Goal: Task Accomplishment & Management: Use online tool/utility

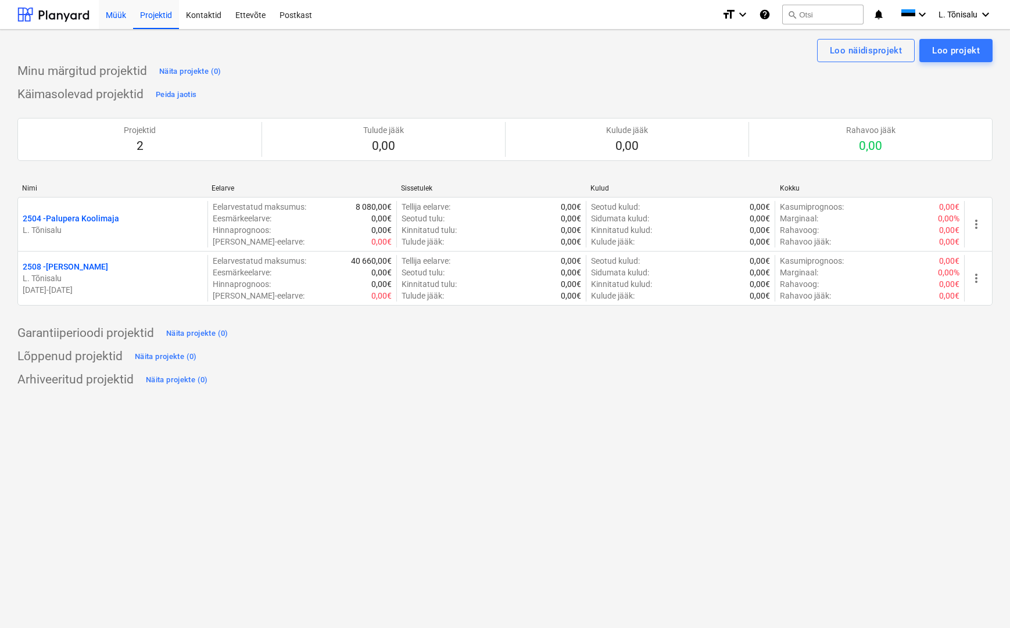
click at [107, 10] on div "Müük" at bounding box center [116, 14] width 34 height 30
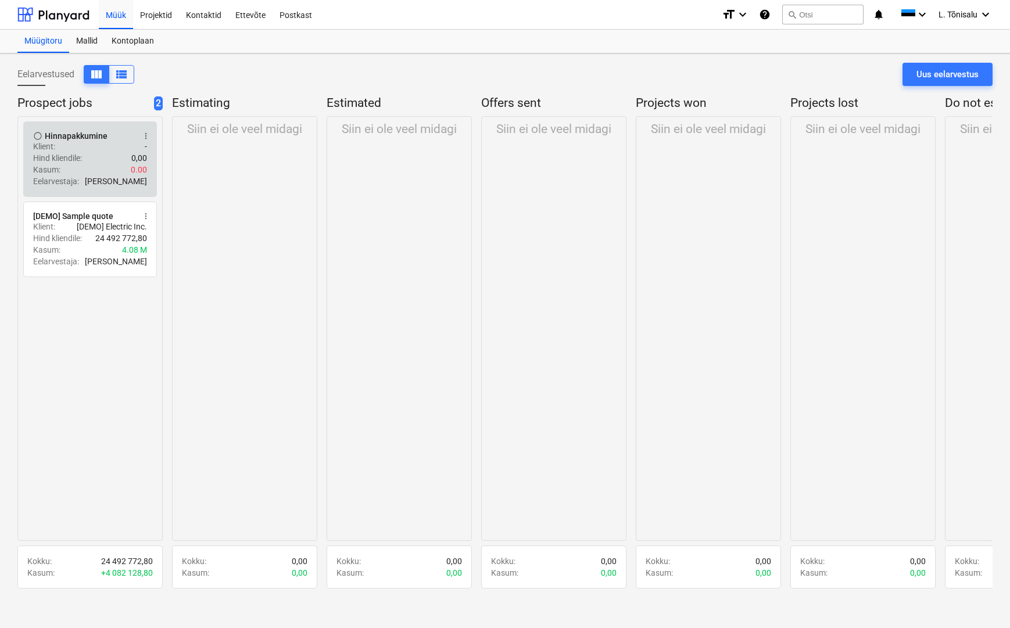
click at [72, 149] on div "Klient : -" at bounding box center [90, 147] width 114 height 12
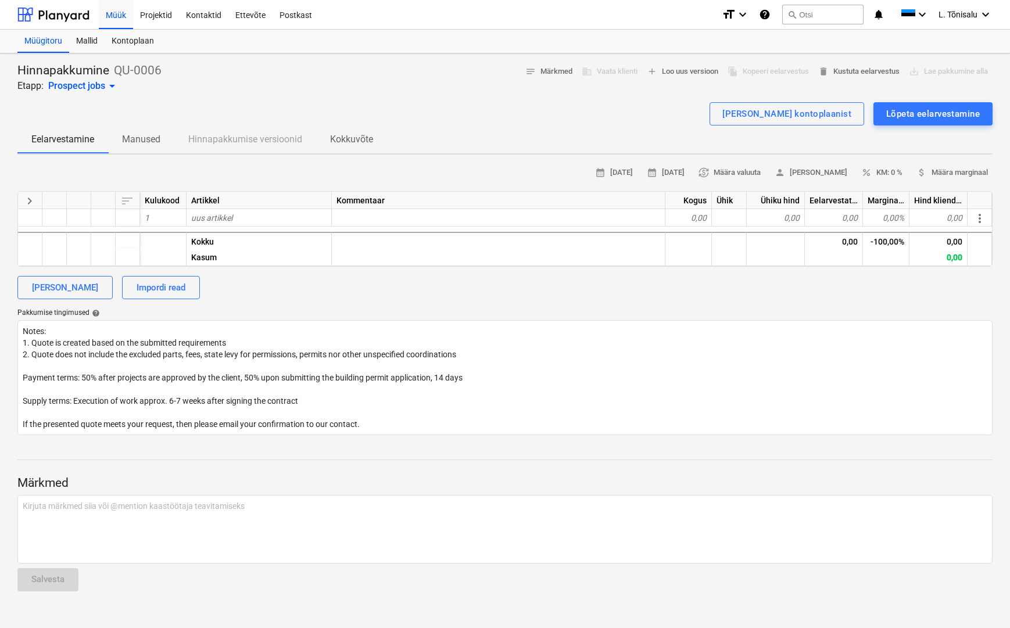
click at [82, 73] on p "Hinnapakkumine" at bounding box center [63, 71] width 92 height 16
click at [184, 63] on div "Hinnapakkumine QU-0006 Etapp: Prospect jobs arrow_drop_down notes Märkmed busin…" at bounding box center [504, 78] width 975 height 30
click at [565, 73] on span "notes Märkmed" at bounding box center [548, 71] width 47 height 13
click at [619, 72] on div "business Vaata klienti" at bounding box center [609, 72] width 65 height 18
type textarea "x"
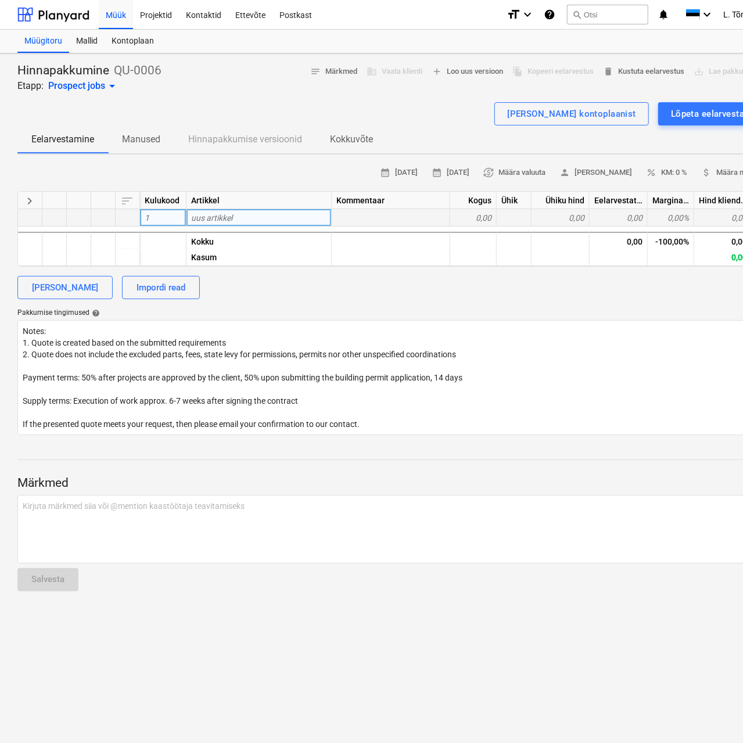
click at [212, 217] on span "uus artikkel" at bounding box center [211, 217] width 41 height 9
type input "AND-AUCA-H60/AB"
click at [388, 223] on div at bounding box center [391, 217] width 119 height 17
type textarea "x"
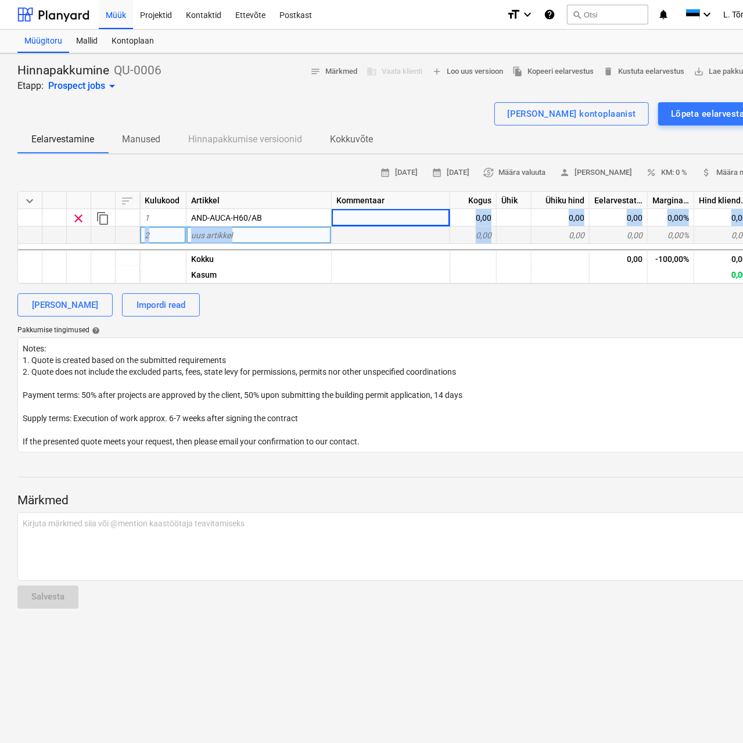
drag, startPoint x: 475, startPoint y: 215, endPoint x: 543, endPoint y: 226, distance: 68.3
click at [543, 226] on div "keyboard_arrow_down sort Kulukood Artikkel Kommentaar Kogus Ühik Ühiku hind Eel…" at bounding box center [397, 237] width 760 height 93
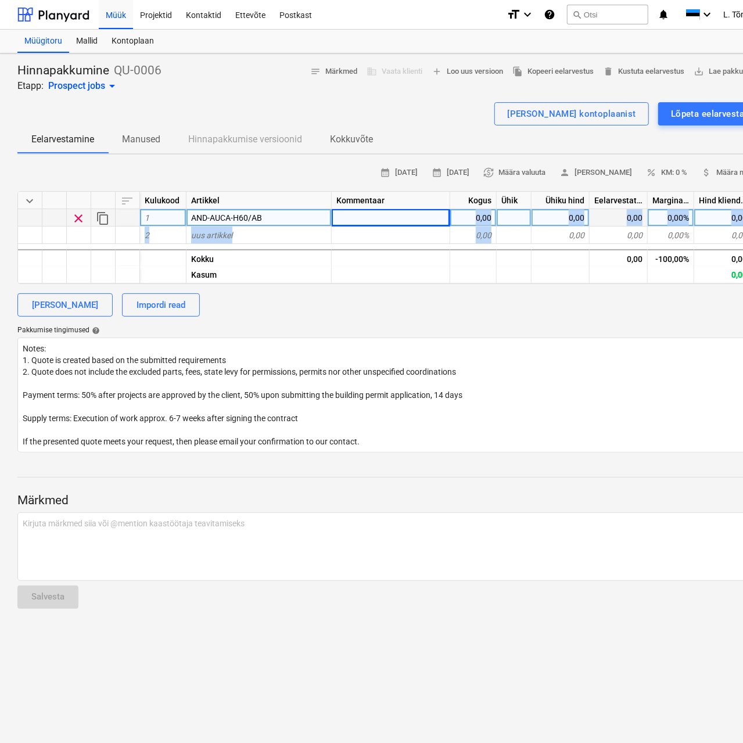
click at [492, 218] on div "0,00" at bounding box center [473, 217] width 46 height 17
type input "2"
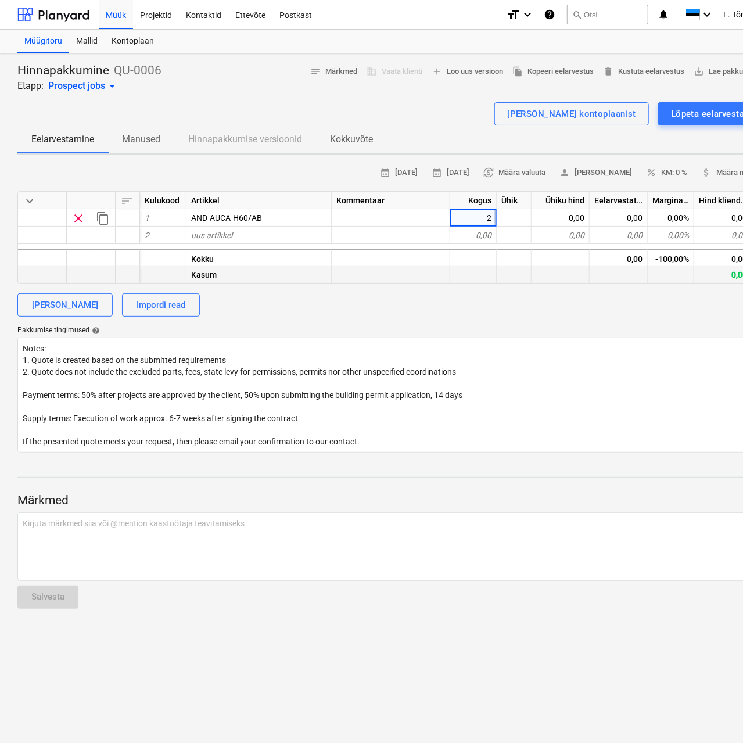
type textarea "x"
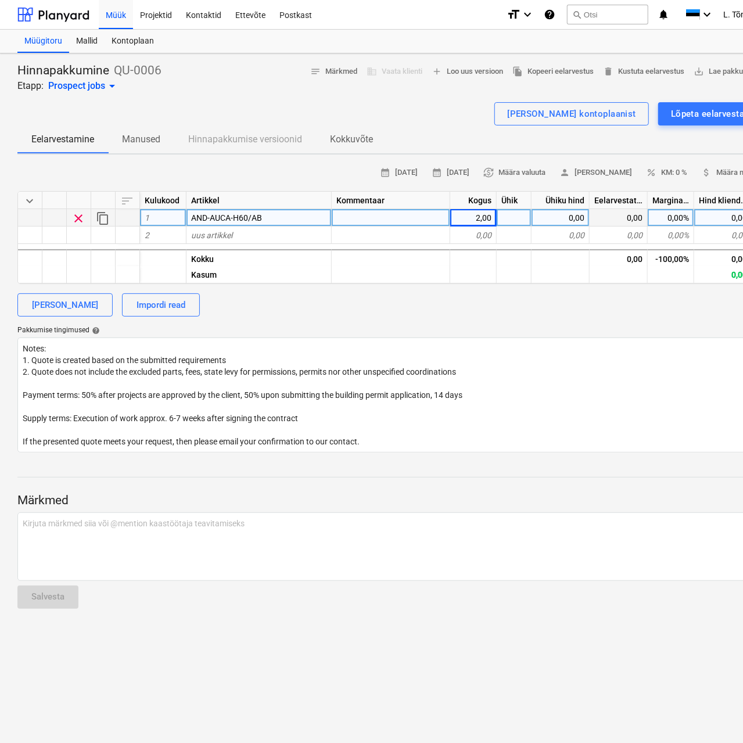
click at [564, 214] on div "0,00" at bounding box center [561, 217] width 58 height 17
click at [571, 218] on input "1,460" at bounding box center [561, 217] width 58 height 17
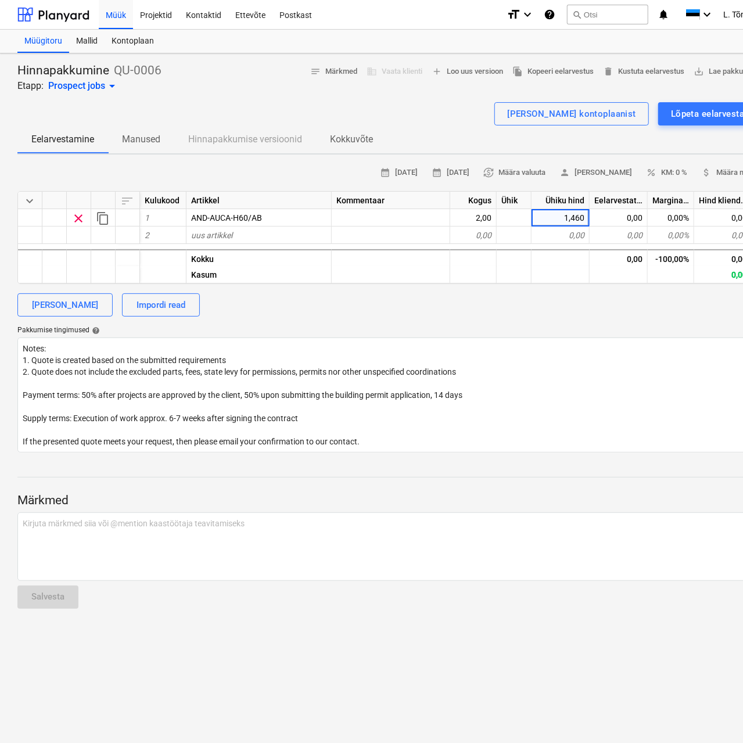
type input "1460"
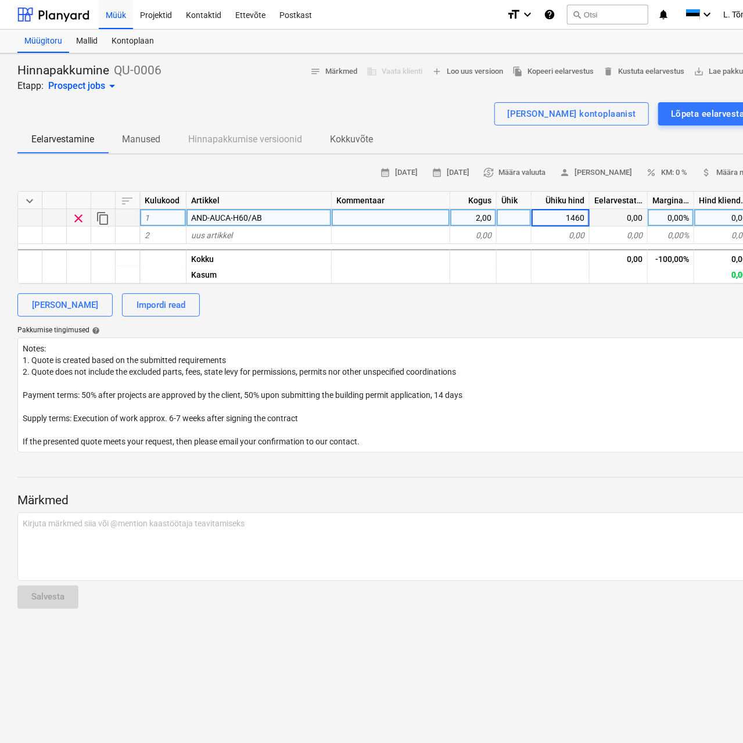
click at [601, 218] on div "0,00" at bounding box center [619, 217] width 58 height 17
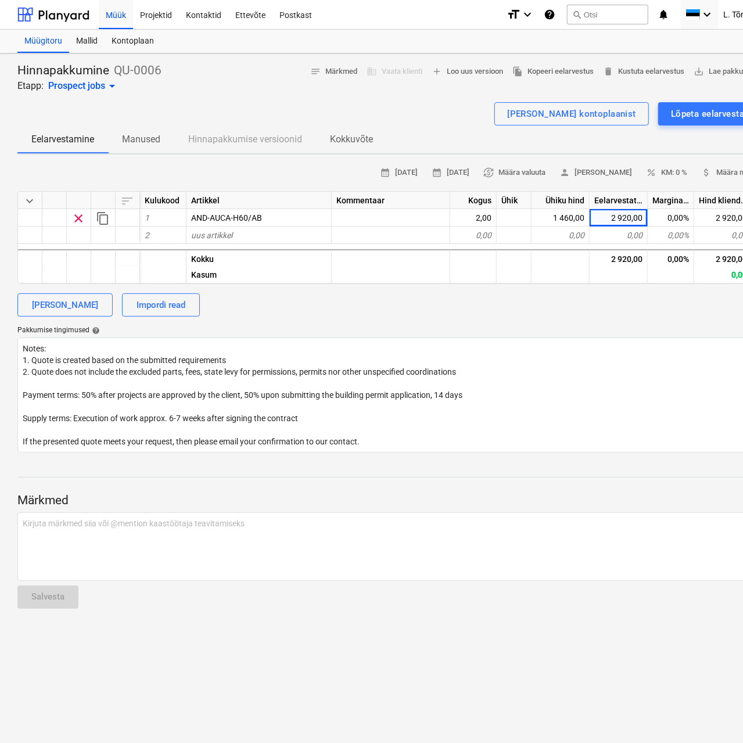
type textarea "x"
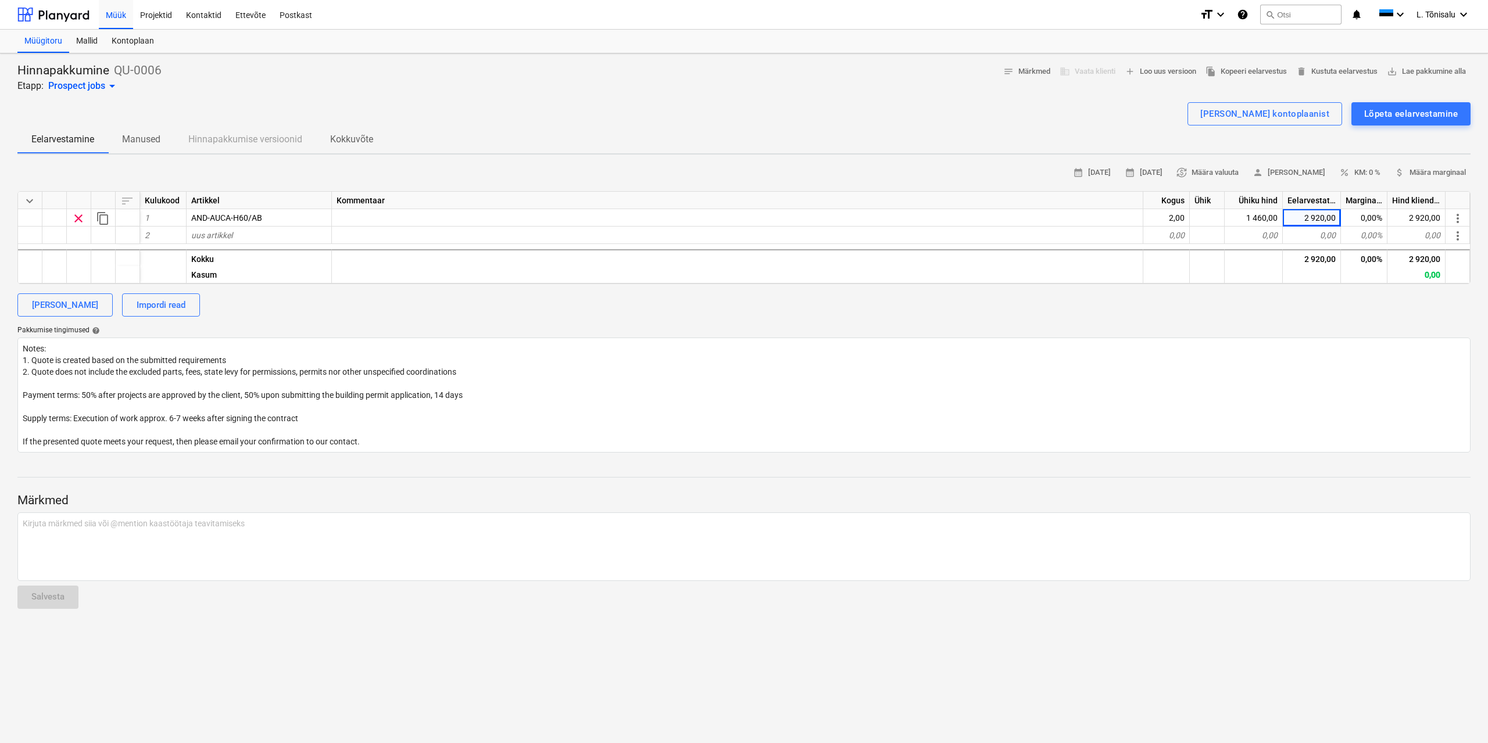
click at [1009, 195] on div "Eelarvestatud maksumus" at bounding box center [1311, 200] width 58 height 17
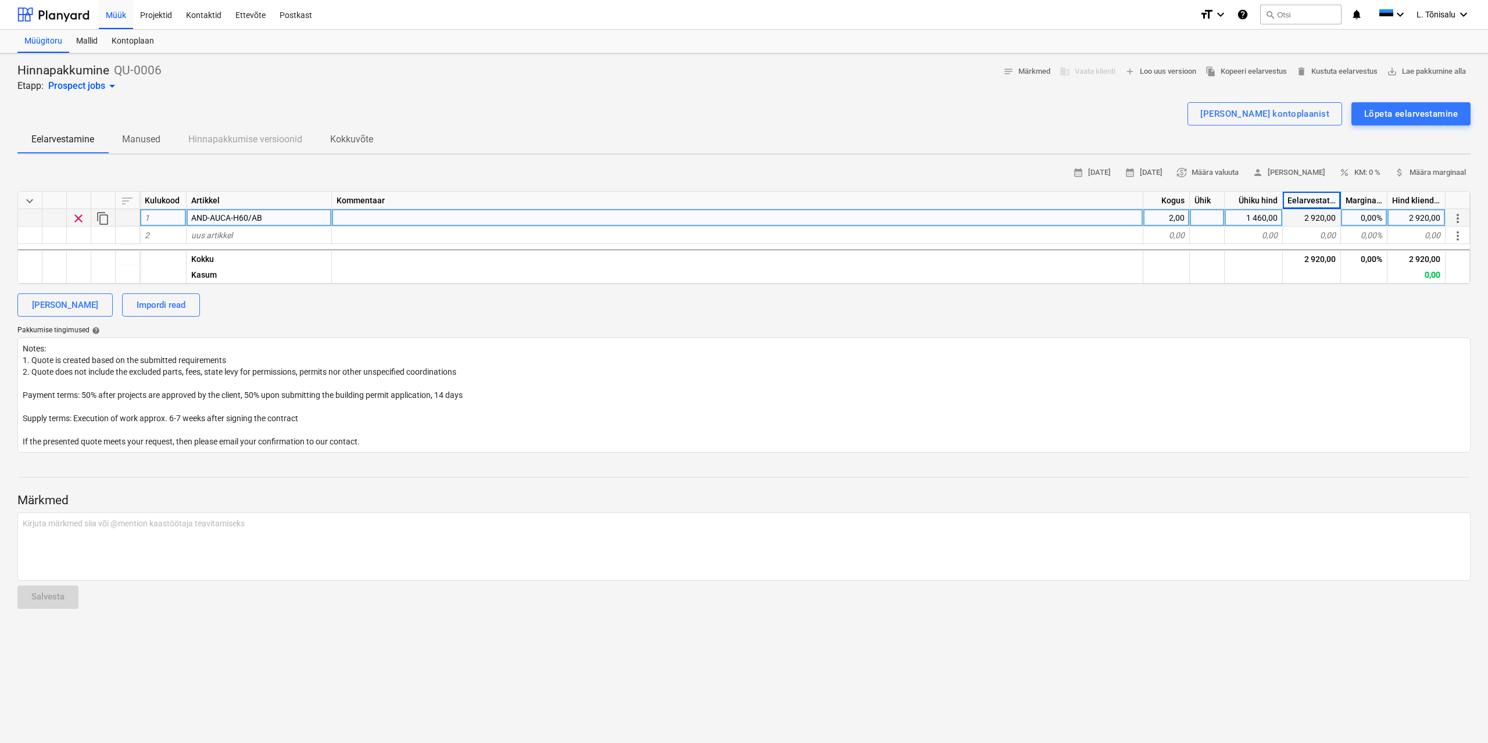
click at [1009, 218] on div "0,00%" at bounding box center [1364, 217] width 46 height 17
type input "50"
type textarea "x"
click at [1009, 219] on div "50,00%" at bounding box center [1364, 217] width 46 height 17
type input "0"
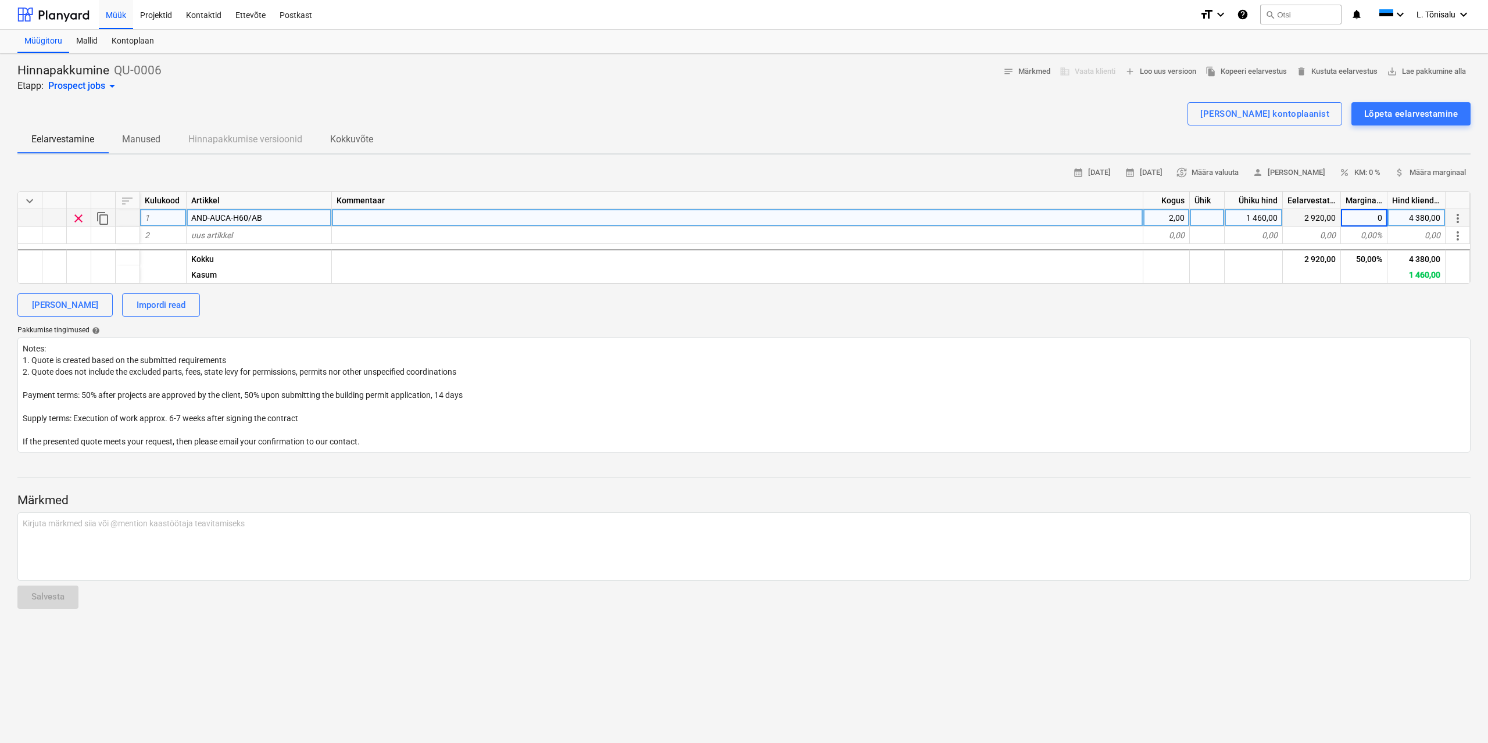
type textarea "x"
click at [1009, 216] on div "2,00" at bounding box center [1166, 217] width 46 height 17
type input "1"
type textarea "x"
click at [1009, 212] on div "0,00%" at bounding box center [1364, 217] width 46 height 17
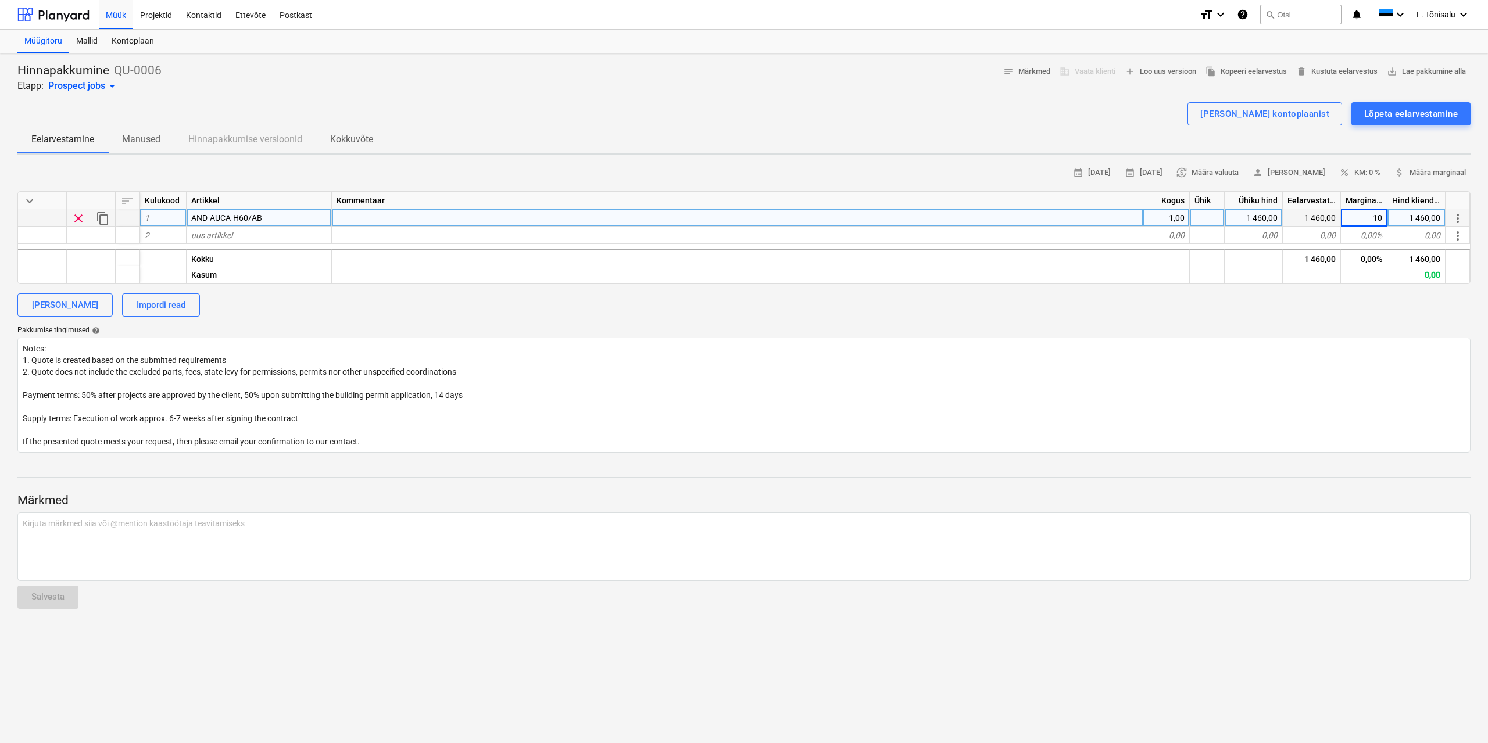
type input "100"
type textarea "x"
click at [1009, 339] on textarea "Notes: 1. Quote is created based on the submitted requirements 2. Quote does no…" at bounding box center [743, 395] width 1453 height 115
click at [1009, 219] on div "1,00" at bounding box center [1166, 217] width 46 height 17
type input "2"
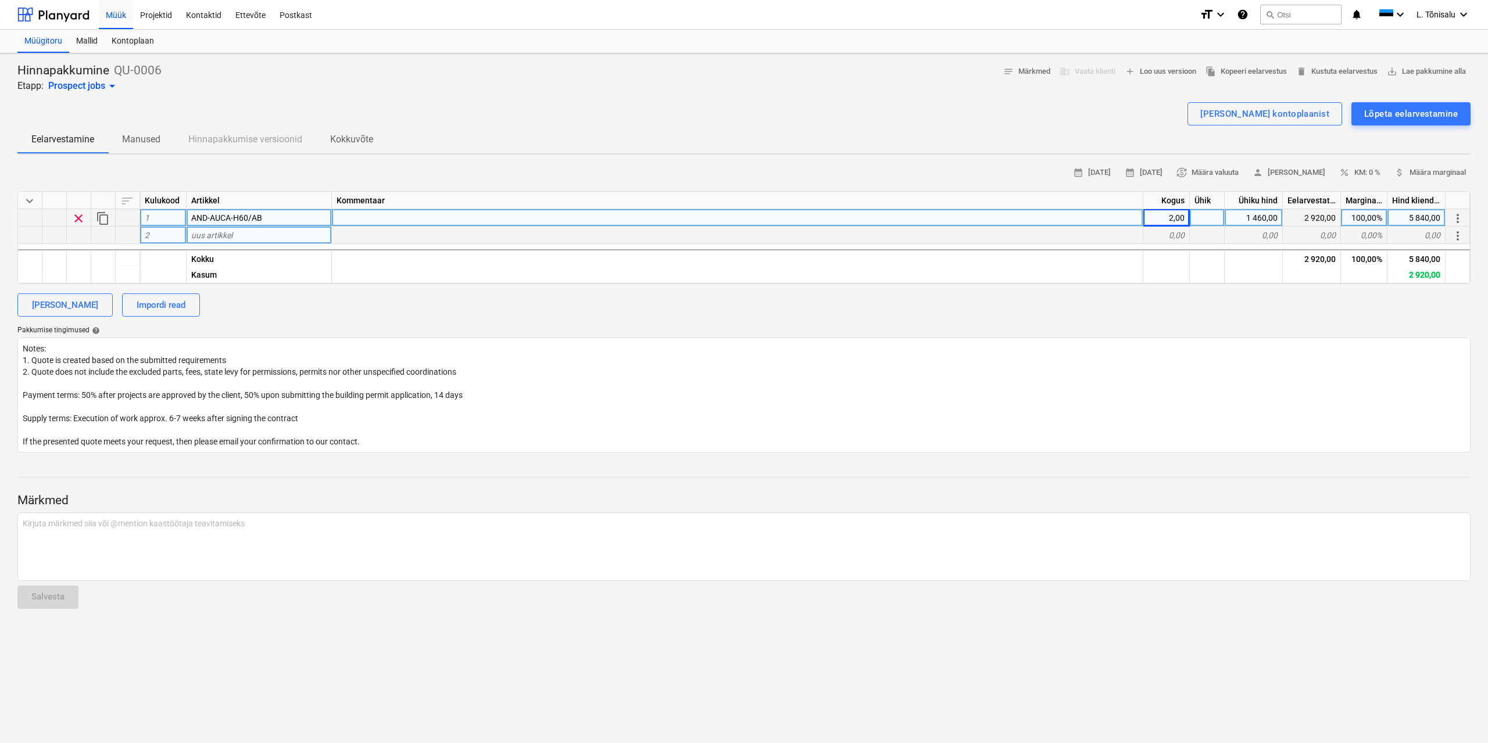
click at [231, 233] on span "uus artikkel" at bounding box center [211, 235] width 41 height 9
click at [277, 220] on div "AND-AUCA-H60/AB" at bounding box center [259, 217] width 145 height 17
click at [215, 238] on span "uus artikkel" at bounding box center [211, 235] width 41 height 9
type textarea "x"
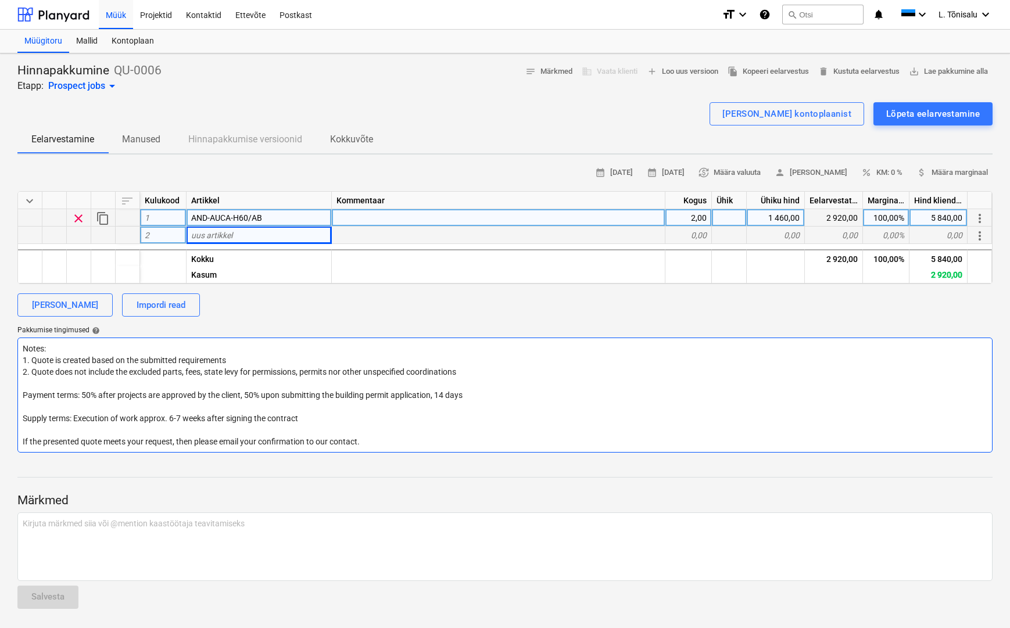
click at [408, 366] on textarea "Notes: 1. Quote is created based on the submitted requirements 2. Quote does no…" at bounding box center [504, 395] width 975 height 115
click at [339, 220] on div at bounding box center [499, 217] width 334 height 17
click at [874, 217] on div "100,00%" at bounding box center [886, 217] width 46 height 17
type input "75"
type textarea "x"
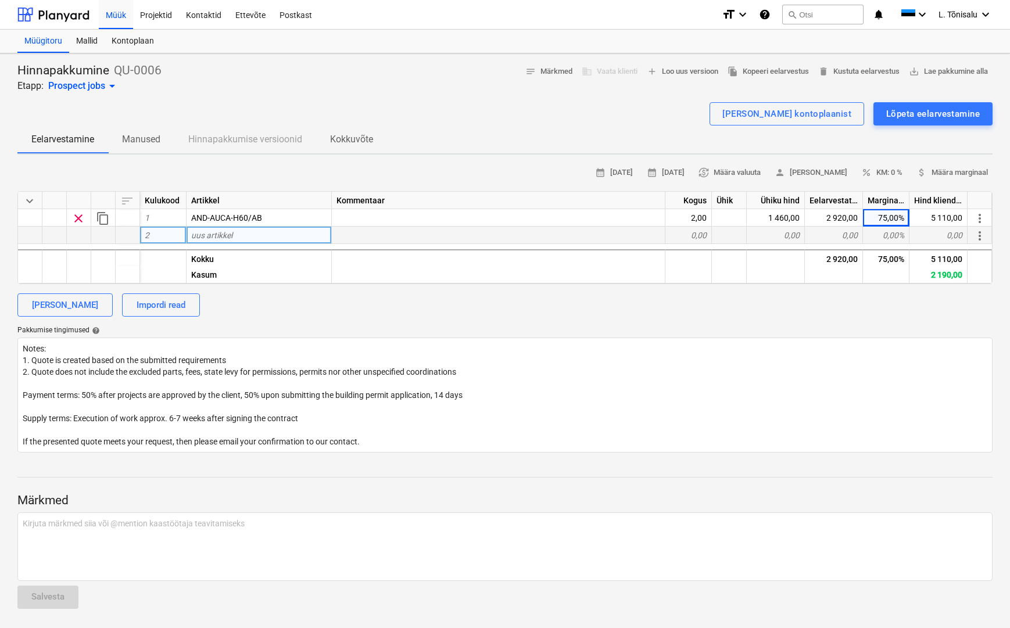
click at [801, 324] on div "calendar_month [DATE] calendar_month [DATE] currency_exchange Määra valuuta per…" at bounding box center [504, 308] width 975 height 289
click at [937, 260] on div "5 110,00" at bounding box center [938, 257] width 58 height 17
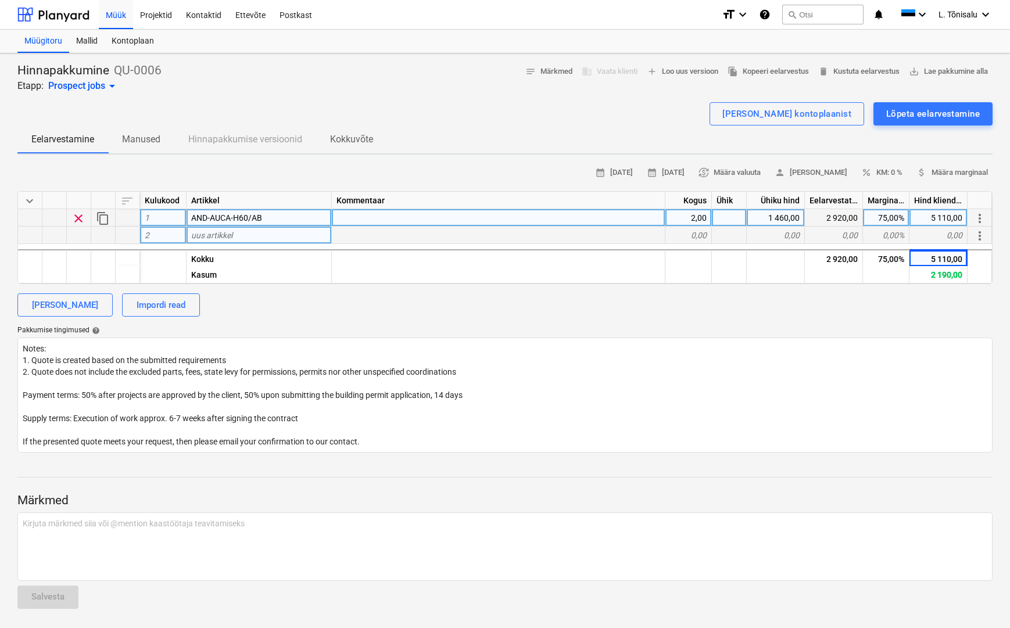
click at [880, 221] on div "75,00%" at bounding box center [886, 217] width 46 height 17
type input "100"
type textarea "x"
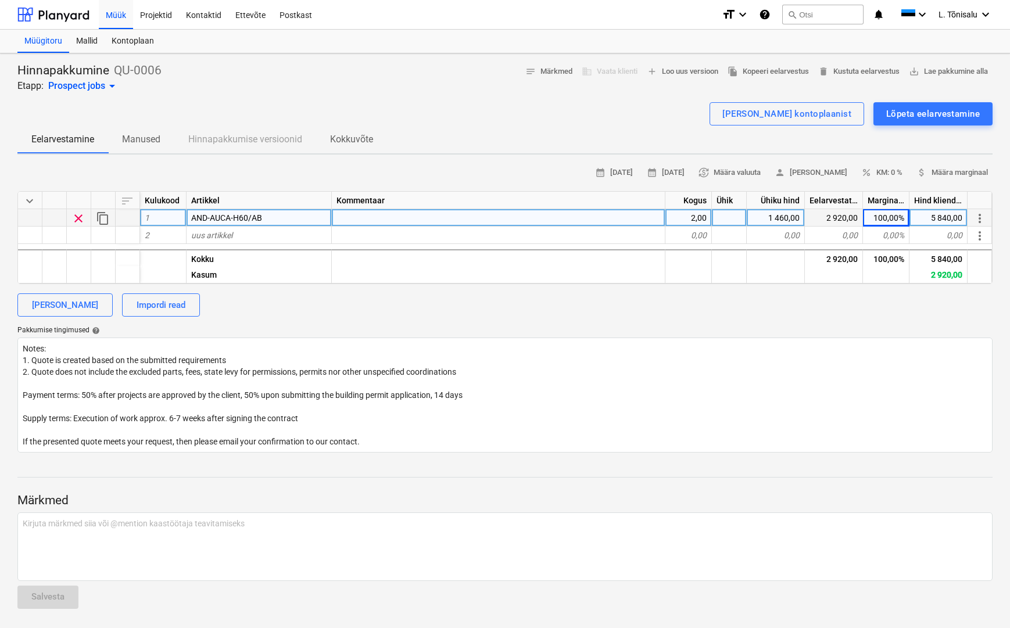
click at [895, 221] on div "100,00%" at bounding box center [886, 217] width 46 height 17
type input "50"
type textarea "x"
click at [857, 313] on div "[PERSON_NAME] Impordi read" at bounding box center [504, 304] width 975 height 23
click at [984, 216] on span "more_vert" at bounding box center [980, 219] width 14 height 14
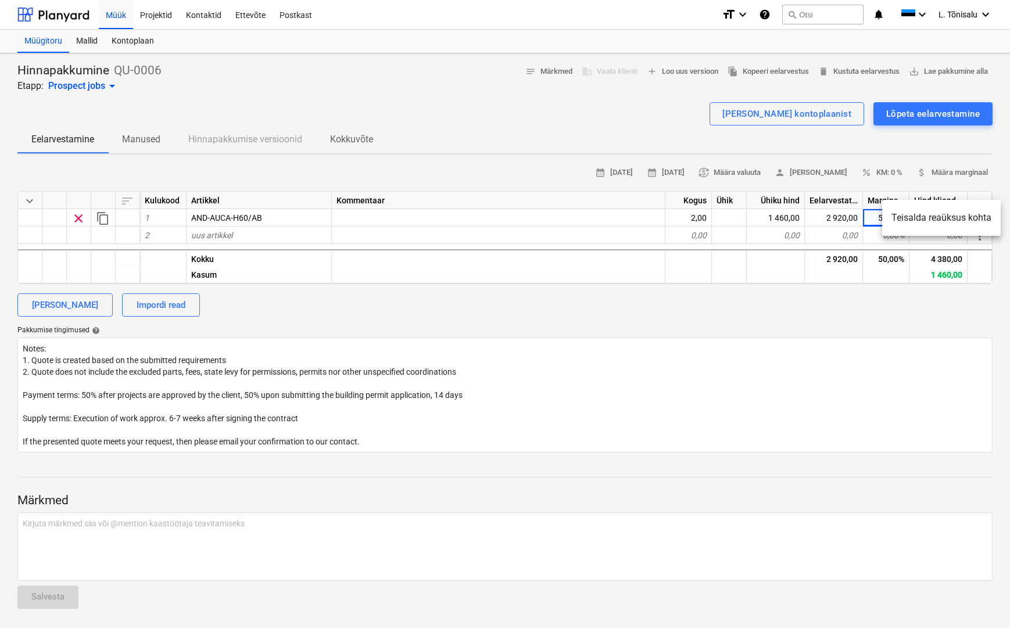
click at [860, 294] on div at bounding box center [505, 314] width 1010 height 628
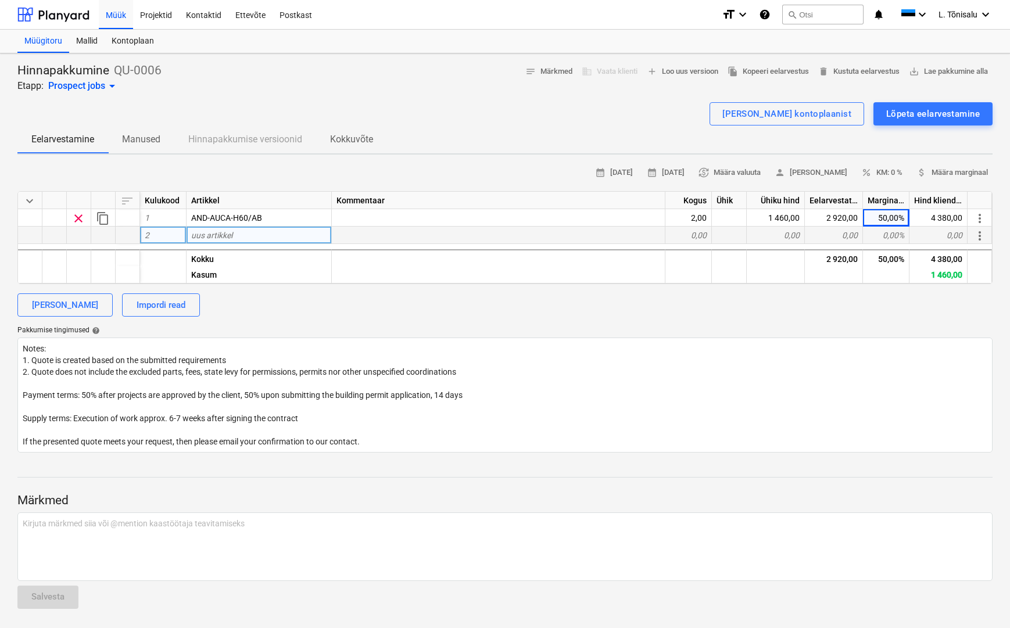
click at [238, 239] on div "uus artikkel" at bounding box center [259, 235] width 145 height 17
click at [316, 328] on div "Pakkumise tingimused help" at bounding box center [504, 330] width 975 height 9
click at [249, 239] on div "uus artikkel" at bounding box center [259, 235] width 145 height 17
type input "Gaasitorustik"
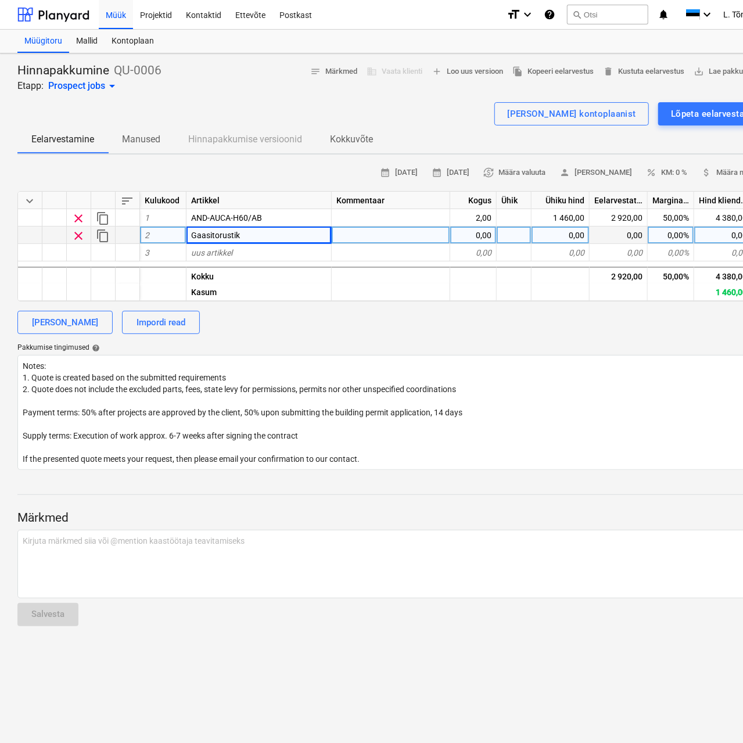
type textarea "x"
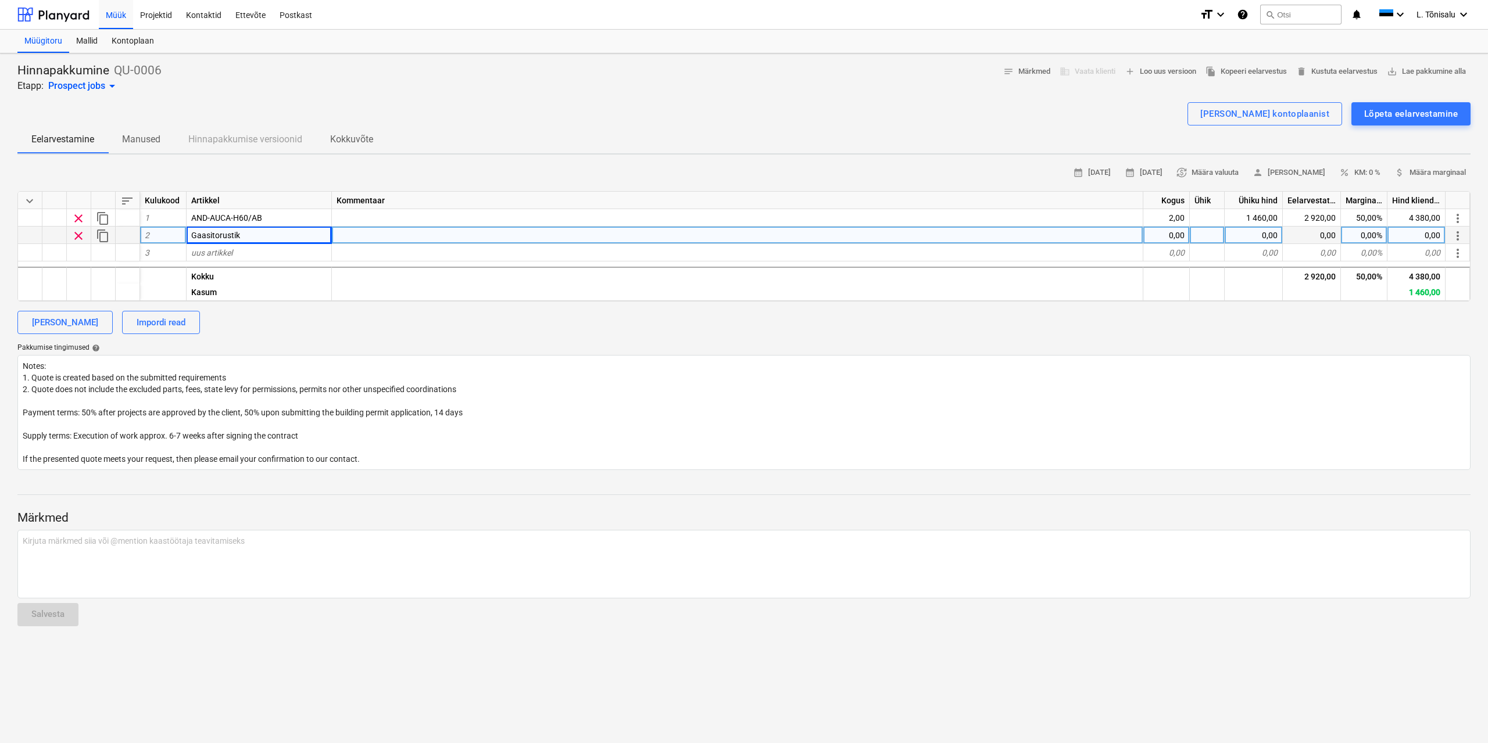
click at [252, 237] on div "Gaasitorustik" at bounding box center [259, 235] width 145 height 17
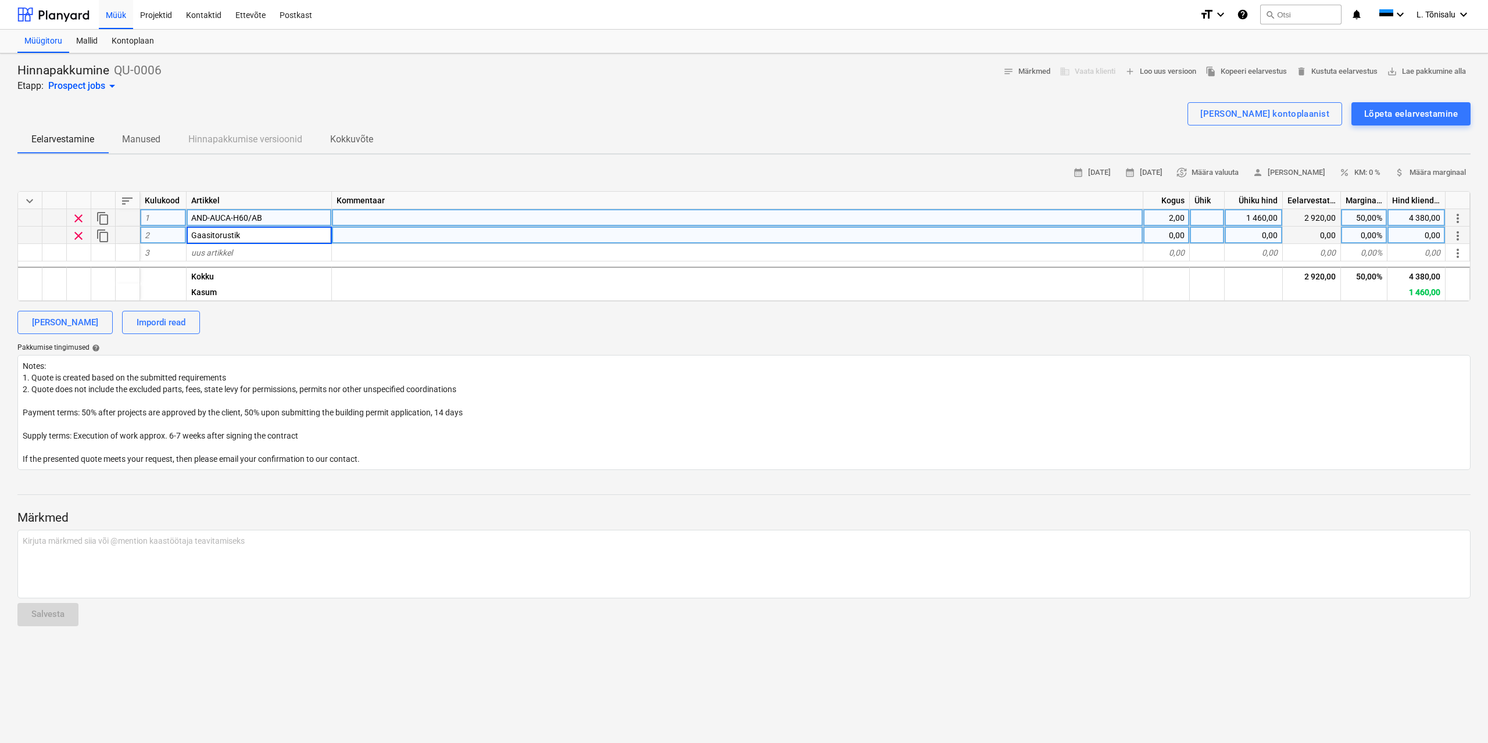
click at [266, 212] on div "AND-AUCA-H60/AB" at bounding box center [259, 217] width 145 height 17
click at [273, 232] on div "Gaasitorustik" at bounding box center [259, 235] width 145 height 17
click at [271, 218] on div "AND-AUCA-H60/AB" at bounding box center [259, 217] width 145 height 17
